Goal: Task Accomplishment & Management: Use online tool/utility

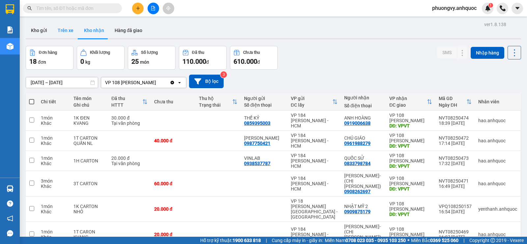
click at [71, 31] on button "Trên xe" at bounding box center [65, 30] width 26 height 16
type input "[DATE] – [DATE]"
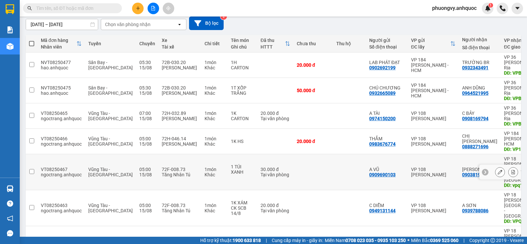
scroll to position [66, 0]
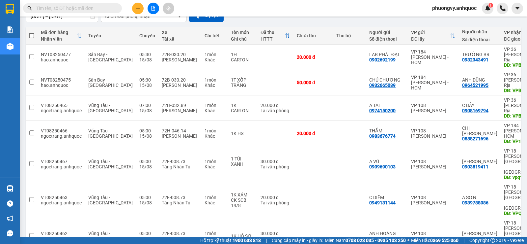
click at [465, 9] on span "phuongvy.anhquoc" at bounding box center [454, 8] width 55 height 8
click at [437, 18] on span "Đăng xuất" at bounding box center [457, 20] width 42 height 7
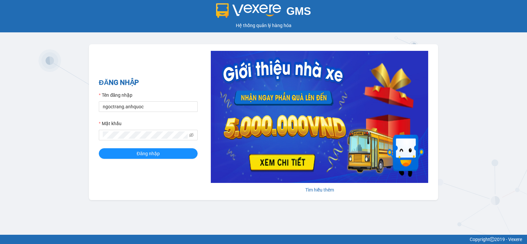
click at [172, 112] on form "Tên đăng nhập ngoctrang.anhquoc Mật khẩu Đăng nhập" at bounding box center [148, 124] width 99 height 67
click at [173, 104] on input "ngoctrang.anhquoc" at bounding box center [148, 106] width 99 height 11
type input "baongoc.anhquoc"
click at [158, 155] on span "Đăng nhập" at bounding box center [148, 153] width 23 height 7
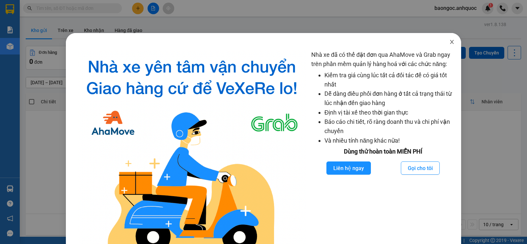
click at [445, 46] on span "Close" at bounding box center [452, 42] width 18 height 18
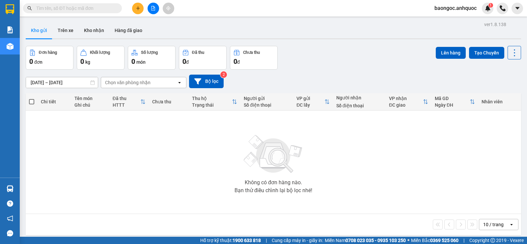
click at [136, 8] on icon "plus" at bounding box center [138, 8] width 5 height 5
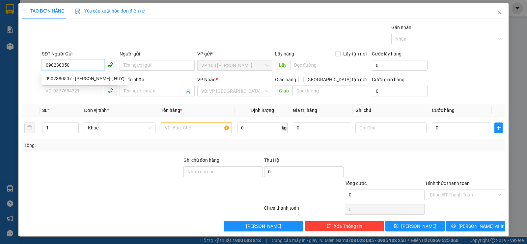
type input "0902380507"
click at [77, 79] on div "0902380507 - [PERSON_NAME] ( HUY)" at bounding box center [84, 78] width 79 height 7
type input "[PERSON_NAME] ( HUY)"
type input "0348605325"
type input "A DŨNG (HẰNG)"
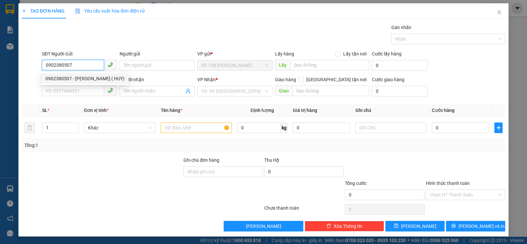
type input "VPNVT"
type input "TM 14/8 THỦY"
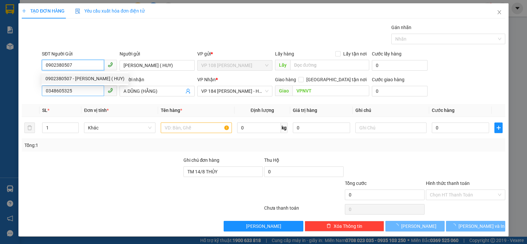
type input "160.000"
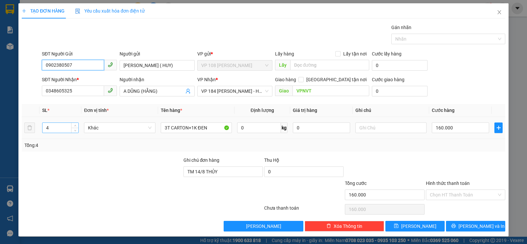
type input "0902380507"
click at [63, 131] on input "4" at bounding box center [61, 128] width 36 height 10
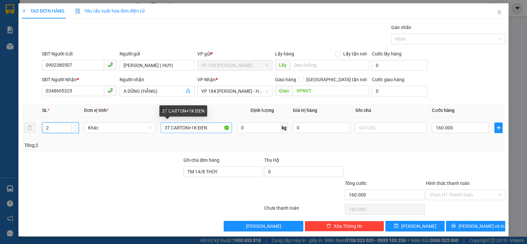
type input "2"
drag, startPoint x: 208, startPoint y: 131, endPoint x: 160, endPoint y: 126, distance: 48.1
click at [161, 126] on input "3T CARTON+1K ĐEN" at bounding box center [196, 127] width 71 height 11
type input "2T CARTON NHỎ"
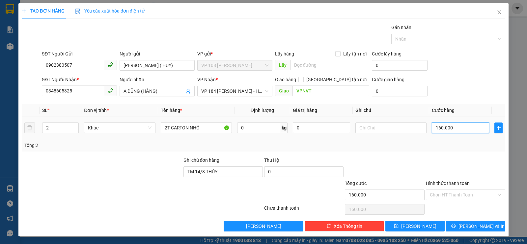
click at [457, 131] on input "160.000" at bounding box center [460, 127] width 57 height 11
type input "5"
type input "50"
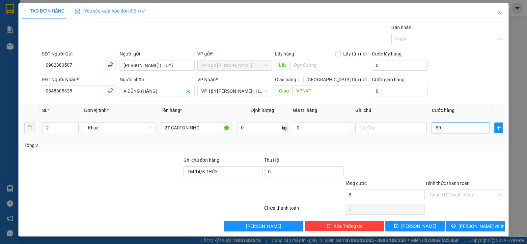
type input "50"
type input "500"
type input "5.000"
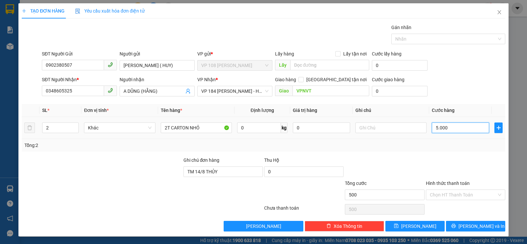
type input "5.000"
type input "50.000"
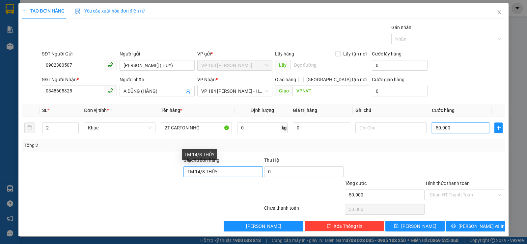
type input "50.000"
drag, startPoint x: 216, startPoint y: 170, endPoint x: 173, endPoint y: 171, distance: 42.9
click at [173, 171] on div "Ghi chú đơn hàng TM 14/8 THỦY Thu Hộ 0" at bounding box center [263, 167] width 485 height 23
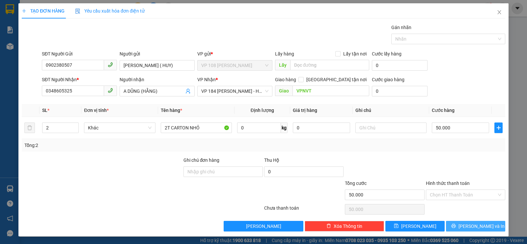
click at [465, 226] on button "[PERSON_NAME] và In" at bounding box center [475, 226] width 59 height 11
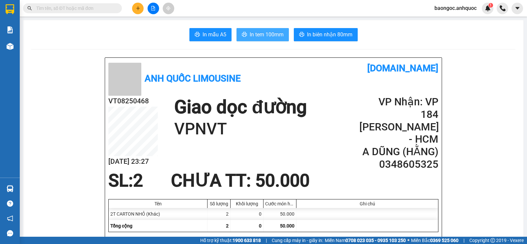
click at [267, 34] on span "In tem 100mm" at bounding box center [267, 34] width 34 height 8
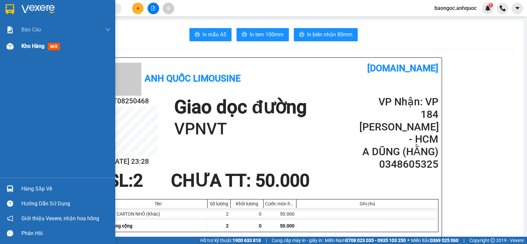
click at [21, 47] on div "Kho hàng mới" at bounding box center [57, 46] width 115 height 16
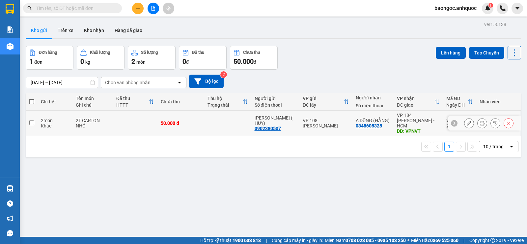
click at [131, 122] on td at bounding box center [135, 122] width 45 height 25
checkbox input "true"
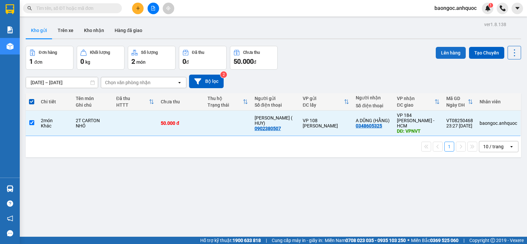
click at [450, 49] on button "Lên hàng" at bounding box center [451, 53] width 30 height 12
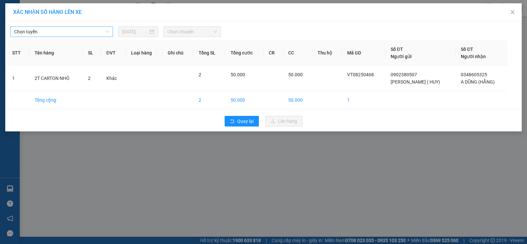
click at [96, 33] on span "Chọn tuyến" at bounding box center [61, 32] width 95 height 10
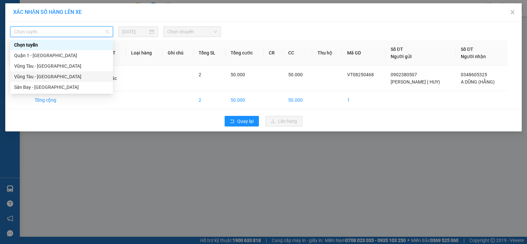
click at [85, 75] on div "Vũng Tàu - [GEOGRAPHIC_DATA]" at bounding box center [61, 76] width 95 height 7
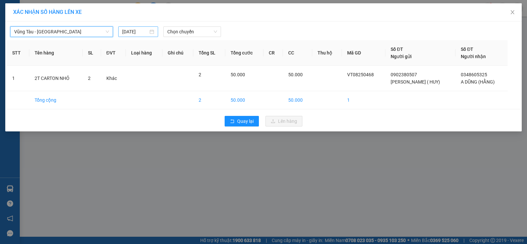
click at [135, 34] on input "[DATE]" at bounding box center [135, 31] width 26 height 7
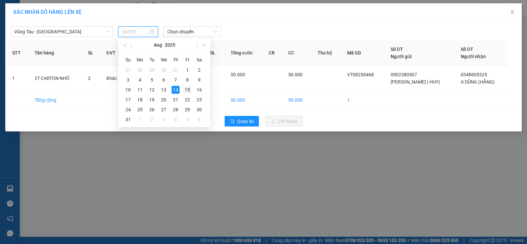
click at [188, 89] on div "15" at bounding box center [188, 90] width 8 height 8
type input "[DATE]"
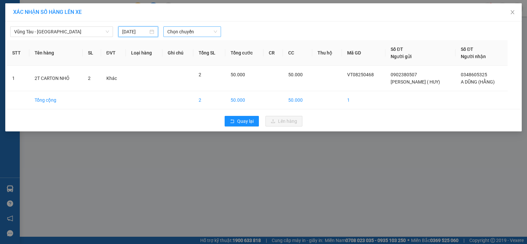
click at [187, 34] on span "Chọn chuyến" at bounding box center [192, 32] width 50 height 10
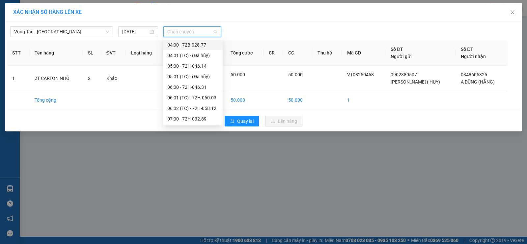
scroll to position [66, 0]
click at [202, 65] on div "05:00 - 72H-046.14" at bounding box center [192, 63] width 51 height 7
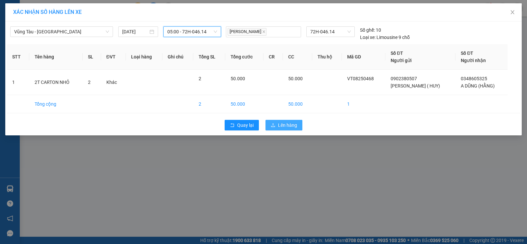
click at [286, 126] on span "Lên hàng" at bounding box center [287, 124] width 19 height 7
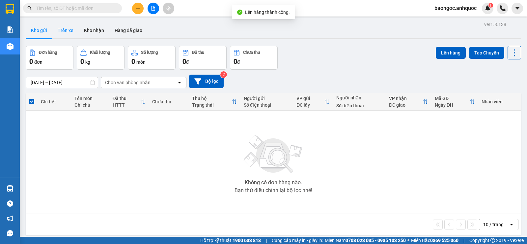
click at [69, 26] on button "Trên xe" at bounding box center [65, 30] width 26 height 16
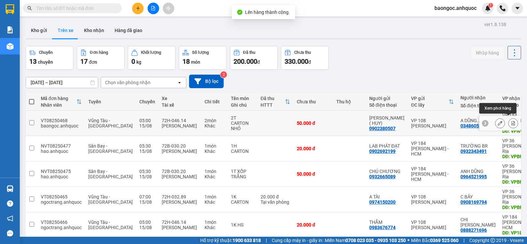
click at [512, 121] on icon at bounding box center [514, 123] width 4 height 5
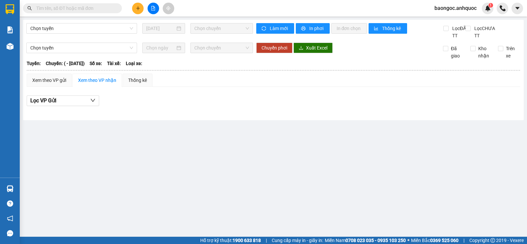
type input "[DATE]"
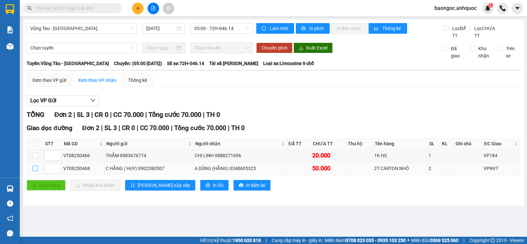
click at [34, 171] on input "checkbox" at bounding box center [35, 167] width 5 height 5
checkbox input "true"
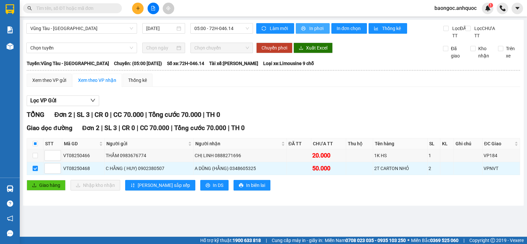
click at [310, 30] on span "In phơi" at bounding box center [317, 28] width 15 height 7
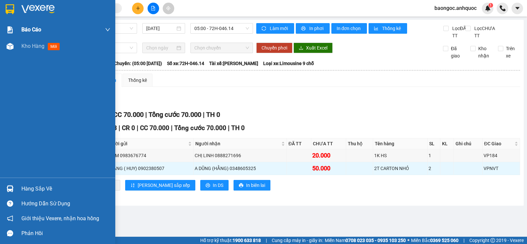
click at [16, 48] on div "Kho hàng mới" at bounding box center [57, 46] width 115 height 16
